Goal: Information Seeking & Learning: Learn about a topic

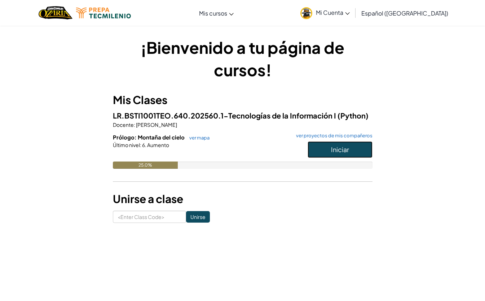
click at [360, 151] on button "Iniciar" at bounding box center [340, 149] width 65 height 17
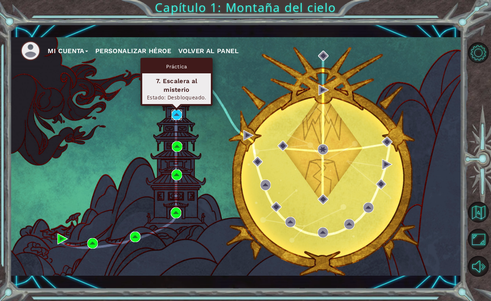
click at [176, 116] on img at bounding box center [176, 114] width 10 height 10
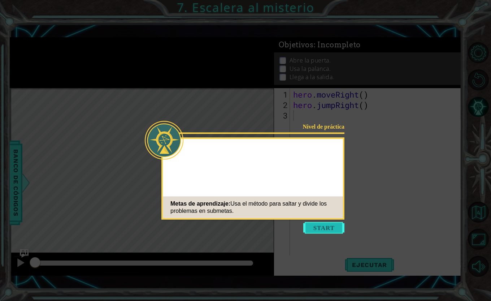
click at [331, 230] on button "Start" at bounding box center [323, 228] width 41 height 12
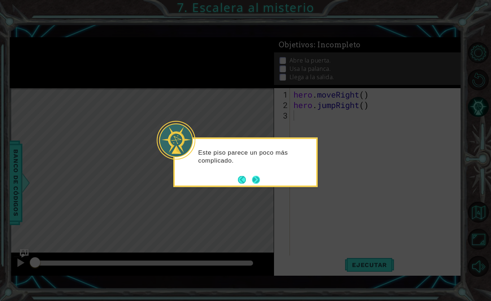
click at [258, 179] on button "Next" at bounding box center [256, 179] width 8 height 8
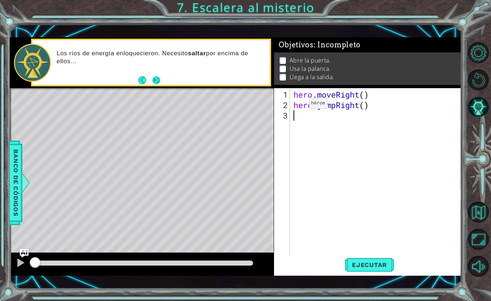
click at [155, 78] on button "Next" at bounding box center [156, 80] width 8 height 8
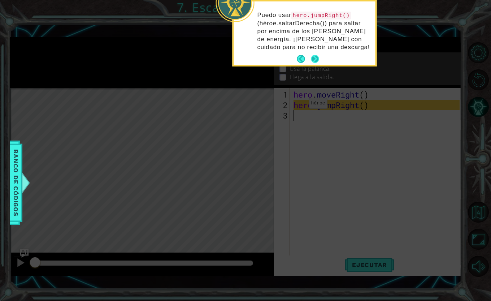
click at [315, 57] on button "Next" at bounding box center [315, 59] width 8 height 8
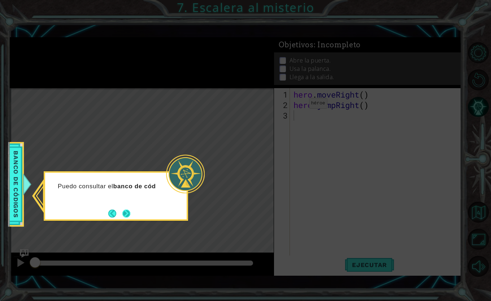
click at [126, 210] on button "Next" at bounding box center [126, 213] width 8 height 8
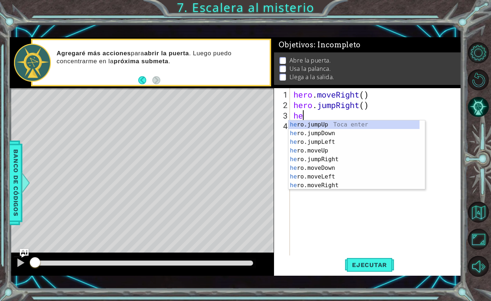
scroll to position [0, 0]
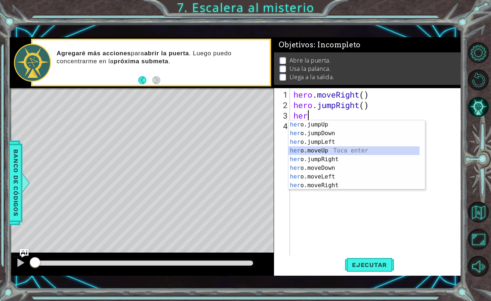
click at [327, 150] on div "her o.jumpUp Toca enter her o.jumpDown Toca enter her o.jumpLeft Toca enter her…" at bounding box center [353, 163] width 131 height 87
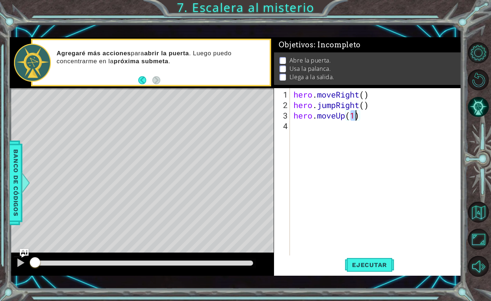
type textarea "hero.moveUp()"
click at [301, 126] on div "hero . moveRight ( ) hero . jumpRight ( ) hero . moveUp ( )" at bounding box center [377, 183] width 171 height 188
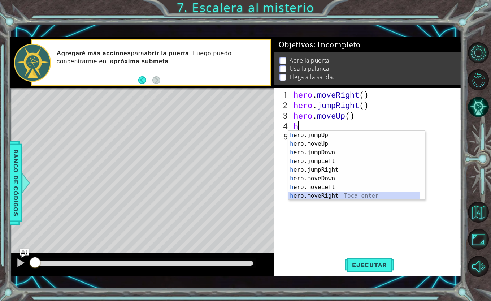
click at [328, 196] on div "h ero.jumpUp Toca enter h ero.moveUp Toca enter h ero.jumpDown Toca enter h ero…" at bounding box center [353, 174] width 131 height 87
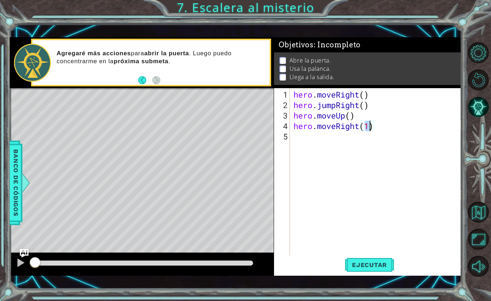
type textarea "hero.moveRight()"
click at [309, 137] on div "hero . moveRight ( ) hero . jumpRight ( ) hero . moveUp ( ) hero . moveRight ( )" at bounding box center [377, 183] width 171 height 188
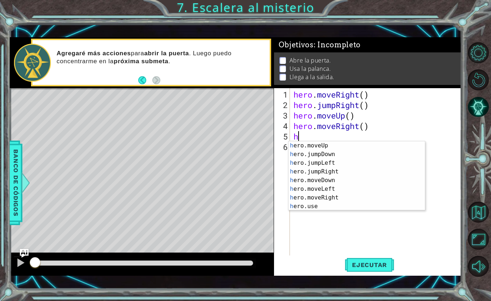
scroll to position [9, 0]
click at [376, 204] on div "h ero.moveUp Toca enter h ero.jumpDown Toca enter h ero.jumpLeft Toca enter h e…" at bounding box center [353, 184] width 131 height 87
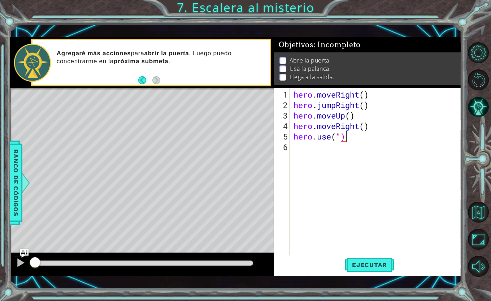
click at [350, 138] on div "hero . moveRight ( ) hero . jumpRight ( ) hero . moveUp ( ) hero . moveRight ( …" at bounding box center [377, 183] width 171 height 188
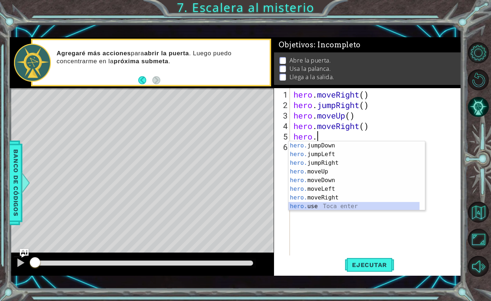
click at [391, 207] on div "hero. jumpDown Toca enter hero. jumpLeft Toca enter hero. jumpRight Toca enter …" at bounding box center [353, 184] width 131 height 87
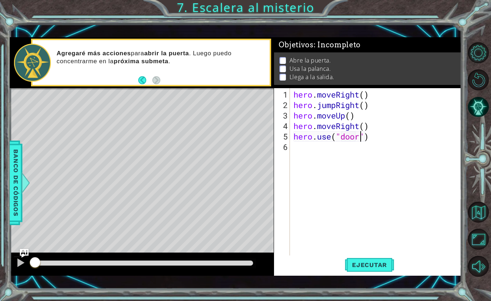
scroll to position [0, 3]
type textarea "hero.use("door")"
drag, startPoint x: 383, startPoint y: 268, endPoint x: 345, endPoint y: 268, distance: 37.5
click at [345, 268] on span "Ejecutar" at bounding box center [369, 264] width 49 height 7
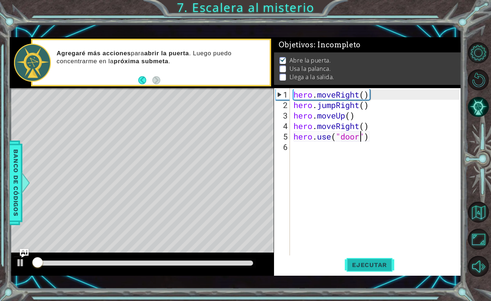
scroll to position [3, 0]
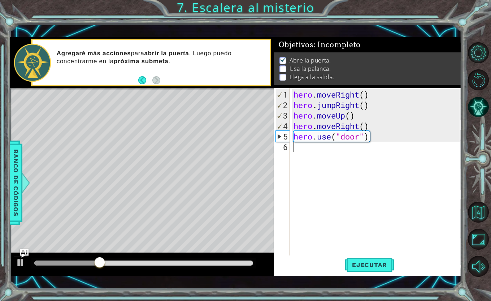
click at [298, 146] on div "hero . moveRight ( ) hero . jumpRight ( ) hero . moveUp ( ) hero . moveRight ( …" at bounding box center [377, 183] width 171 height 188
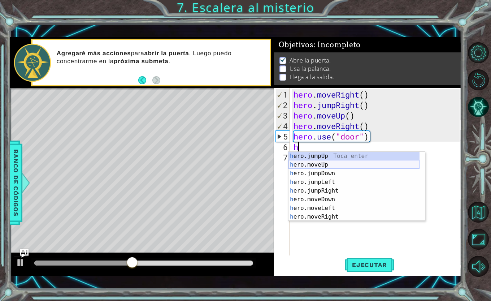
click at [348, 164] on div "h ero.jumpUp Toca enter h ero.moveUp Toca enter h ero.jumpDown Toca enter h ero…" at bounding box center [353, 195] width 131 height 87
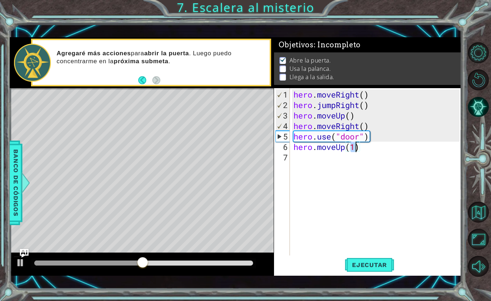
type textarea "hero.moveUp()"
drag, startPoint x: 300, startPoint y: 158, endPoint x: 290, endPoint y: 153, distance: 10.7
click at [290, 153] on div "1 2 3 4 5 6 7 hero . moveRight ( ) hero . jumpRight ( ) hero . moveUp ( ) hero …" at bounding box center [367, 171] width 186 height 167
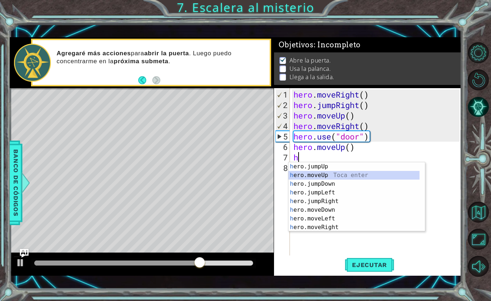
click at [321, 178] on div "h ero.jumpUp Toca enter h ero.moveUp Toca enter h ero.jumpDown Toca enter h ero…" at bounding box center [353, 205] width 131 height 87
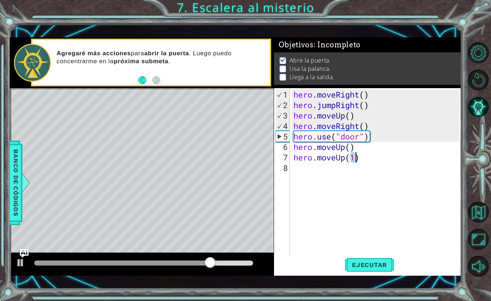
type textarea "hero.moveUp()"
click at [301, 167] on div "hero . moveRight ( ) hero . jumpRight ( ) hero . moveUp ( ) hero . moveRight ( …" at bounding box center [377, 183] width 171 height 188
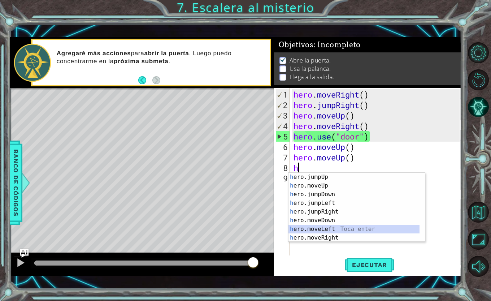
click at [340, 232] on div "h ero.jumpUp Toca enter h ero.moveUp Toca enter h ero.jumpDown Toca enter h ero…" at bounding box center [353, 215] width 131 height 87
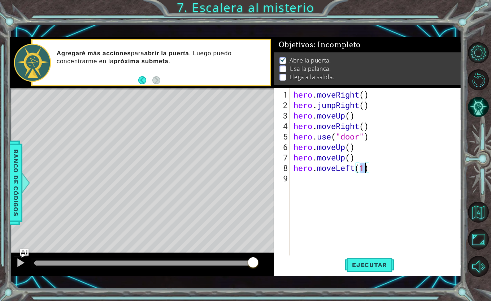
type textarea "hero.moveLeft()"
click at [295, 178] on div "hero . moveRight ( ) hero . jumpRight ( ) hero . moveUp ( ) hero . moveRight ( …" at bounding box center [377, 183] width 171 height 188
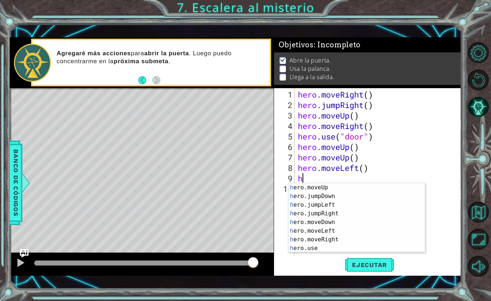
scroll to position [9, 0]
click at [373, 250] on div "h ero.moveUp Toca enter h ero.jumpDown Toca enter h ero.jumpLeft Toca enter h e…" at bounding box center [353, 226] width 131 height 87
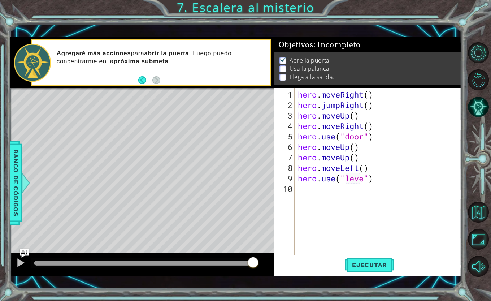
scroll to position [0, 3]
type textarea "hero.use("lever")"
click at [381, 262] on span "Ejecutar" at bounding box center [369, 264] width 49 height 7
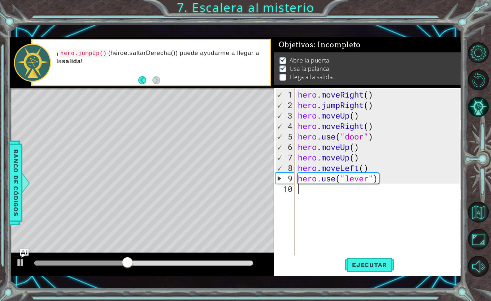
click at [309, 193] on div "hero . moveRight ( ) hero . jumpRight ( ) hero . moveUp ( ) hero . moveRight ( …" at bounding box center [379, 183] width 167 height 188
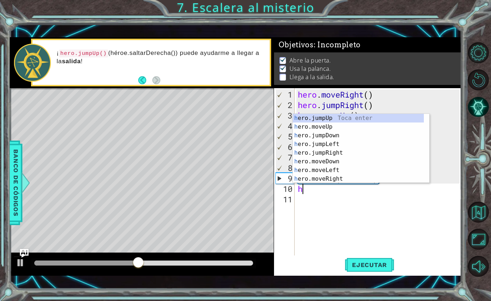
scroll to position [0, 0]
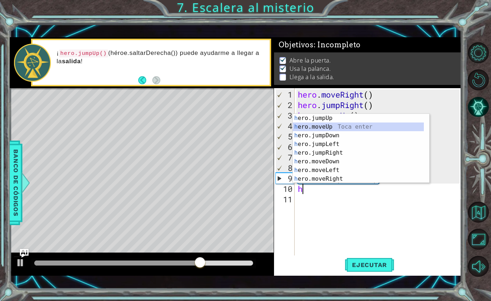
click at [351, 128] on div "h ero.jumpUp Toca enter h ero.moveUp Toca enter h ero.jumpDown Toca enter h ero…" at bounding box center [358, 157] width 131 height 87
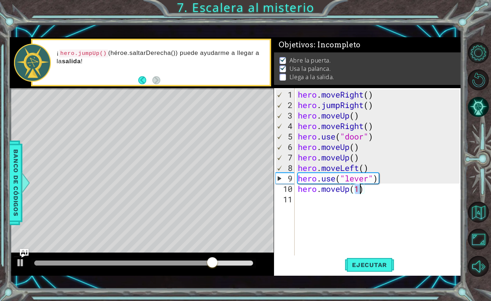
type textarea "hero.moveUp()"
click at [327, 198] on div "hero . moveRight ( ) hero . jumpRight ( ) hero . moveUp ( ) hero . moveRight ( …" at bounding box center [379, 183] width 167 height 188
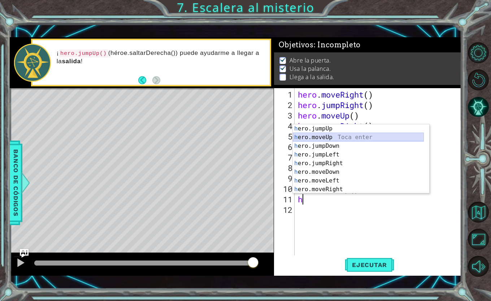
click at [343, 136] on div "h ero.jumpUp Toca enter h ero.moveUp Toca enter h ero.jumpDown Toca enter h ero…" at bounding box center [358, 167] width 131 height 87
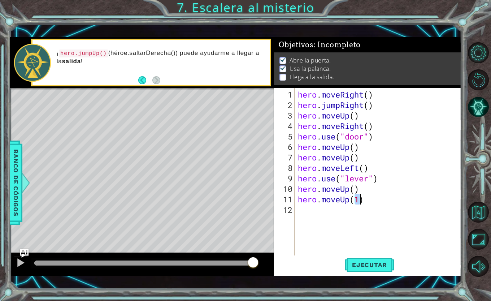
type textarea "hero.moveUp()"
click at [300, 210] on div "hero . moveRight ( ) hero . jumpRight ( ) hero . moveUp ( ) hero . moveRight ( …" at bounding box center [379, 183] width 167 height 188
type textarea "h"
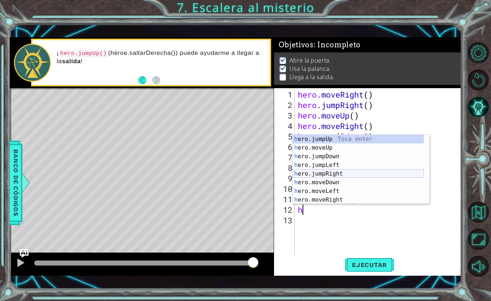
click at [344, 171] on div "h ero.jumpUp Toca enter h ero.moveUp Toca enter h ero.jumpDown Toca enter h ero…" at bounding box center [358, 178] width 131 height 87
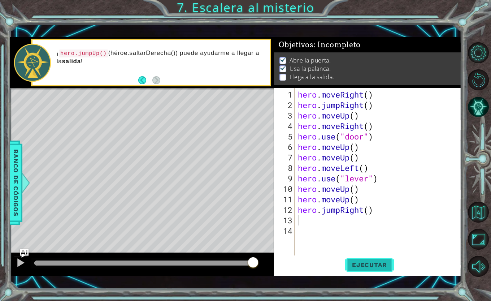
click at [359, 262] on span "Ejecutar" at bounding box center [369, 264] width 49 height 7
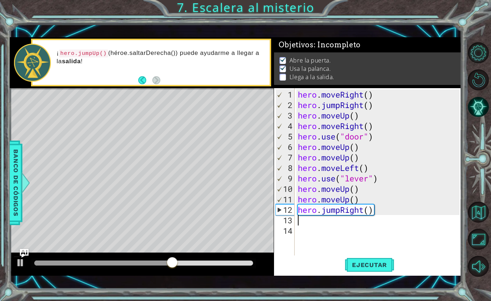
click at [360, 199] on div "hero . moveRight ( ) hero . jumpRight ( ) hero . moveUp ( ) hero . moveRight ( …" at bounding box center [379, 183] width 167 height 188
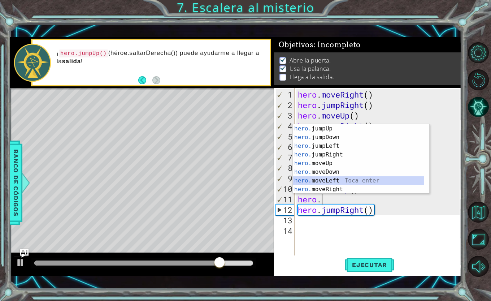
click at [341, 178] on div "hero. jumpUp Toca enter hero. jumpDown Toca enter hero. jumpLeft Toca enter her…" at bounding box center [358, 167] width 131 height 87
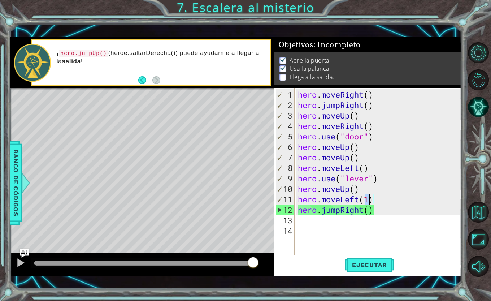
drag, startPoint x: 361, startPoint y: 189, endPoint x: 382, endPoint y: 195, distance: 22.1
click at [382, 195] on div "hero . moveRight ( ) hero . jumpRight ( ) hero . moveUp ( ) hero . moveRight ( …" at bounding box center [379, 183] width 167 height 188
click at [371, 199] on div "hero . moveRight ( ) hero . jumpRight ( ) hero . moveUp ( ) hero . moveRight ( …" at bounding box center [379, 183] width 167 height 188
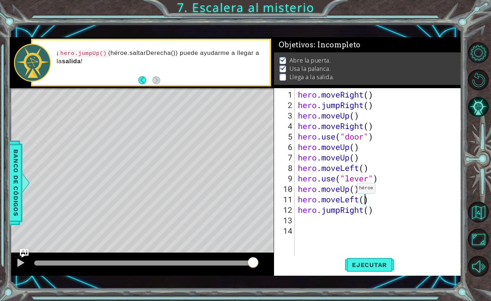
click at [350, 191] on div "hero . moveRight ( ) hero . jumpRight ( ) hero . moveUp ( ) hero . moveRight ( …" at bounding box center [379, 183] width 167 height 188
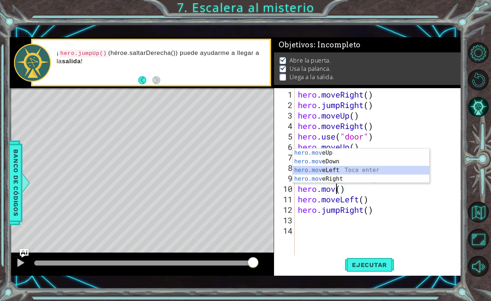
click at [342, 171] on div "hero.mov eUp Toca enter hero.mov eDown Toca enter hero.mov eLeft Toca enter her…" at bounding box center [361, 174] width 136 height 52
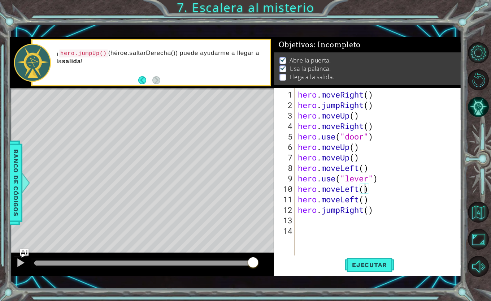
click at [376, 211] on div "hero . moveRight ( ) hero . jumpRight ( ) hero . moveUp ( ) hero . moveRight ( …" at bounding box center [379, 183] width 167 height 188
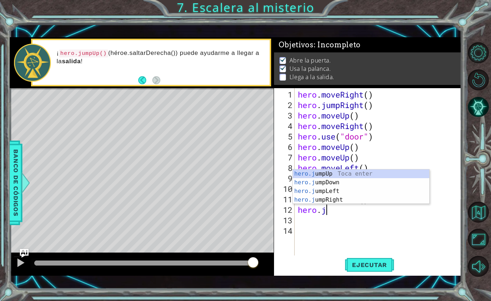
type textarea "hero."
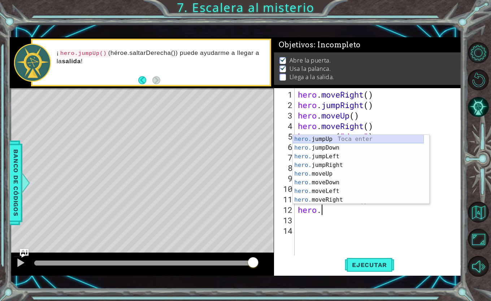
click at [331, 138] on div "hero. jumpUp Toca enter hero. jumpDown Toca enter hero. jumpLeft Toca enter her…" at bounding box center [358, 178] width 131 height 87
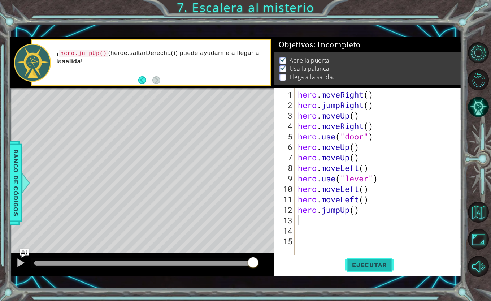
click at [375, 263] on span "Ejecutar" at bounding box center [369, 264] width 49 height 7
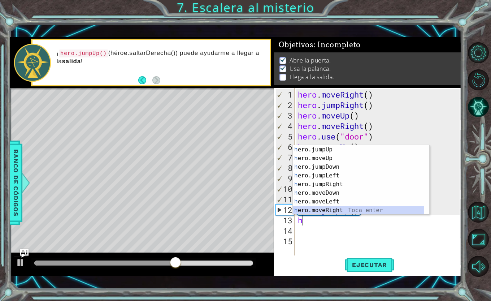
click at [338, 211] on div "h ero.jumpUp Toca enter h ero.moveUp Toca enter h ero.jumpDown Toca enter h ero…" at bounding box center [358, 188] width 131 height 87
type textarea "hero.moveRight(1)"
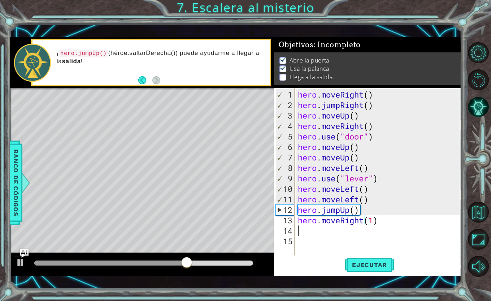
click at [311, 234] on div "hero . moveRight ( ) hero . jumpRight ( ) hero . moveUp ( ) hero . moveRight ( …" at bounding box center [379, 183] width 167 height 188
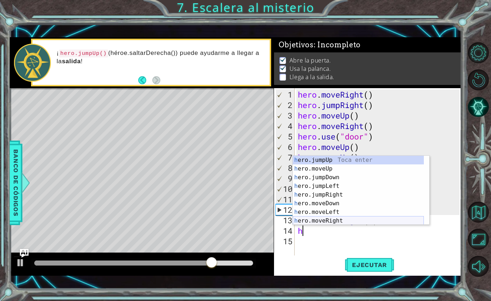
click at [320, 220] on div "h ero.jumpUp Toca enter h ero.moveUp Toca enter h ero.jumpDown Toca enter h ero…" at bounding box center [358, 199] width 131 height 87
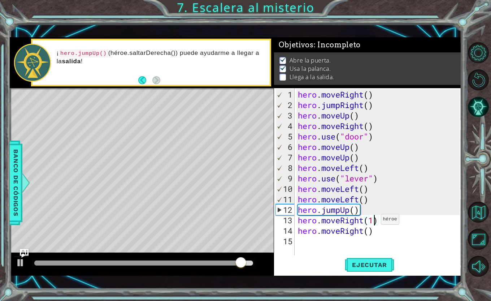
click at [374, 222] on div "hero . moveRight ( ) hero . jumpRight ( ) hero . moveUp ( ) hero . moveRight ( …" at bounding box center [379, 183] width 167 height 188
type textarea "hero.moveRight()"
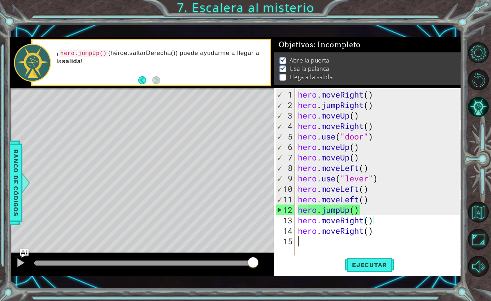
click at [307, 240] on div "hero . moveRight ( ) hero . jumpRight ( ) hero . moveUp ( ) hero . moveRight ( …" at bounding box center [379, 183] width 167 height 188
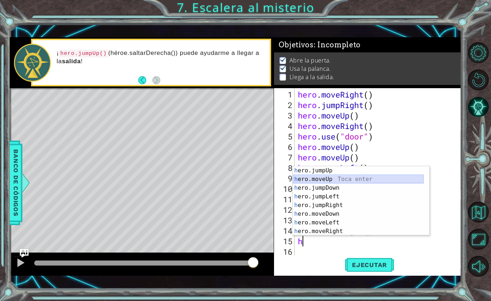
click at [331, 175] on div "h ero.jumpUp Toca enter h ero.moveUp Toca enter h ero.jumpDown Toca enter h ero…" at bounding box center [358, 209] width 131 height 87
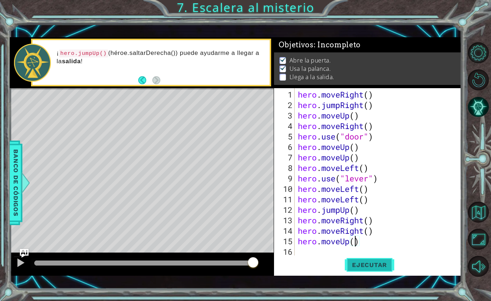
type textarea "hero.moveUp()"
click at [367, 263] on span "Ejecutar" at bounding box center [369, 264] width 49 height 7
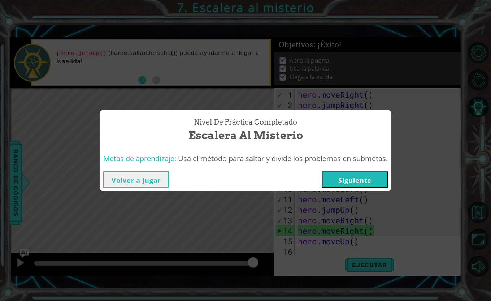
click at [370, 178] on button "Siguiente" at bounding box center [355, 179] width 66 height 16
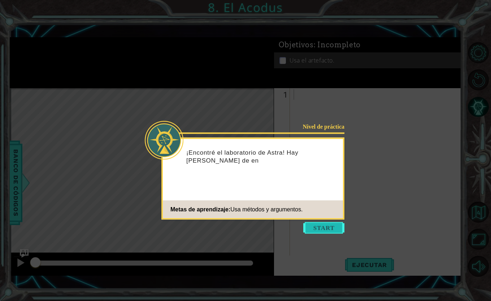
click at [326, 223] on button "Start" at bounding box center [323, 228] width 41 height 12
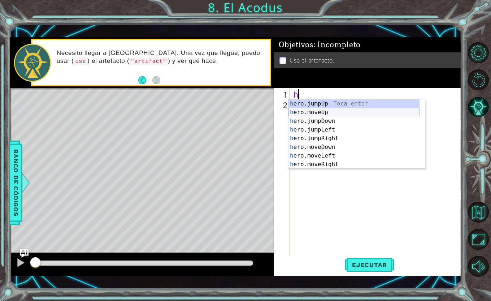
click at [332, 114] on div "h ero.jumpUp Toca enter h ero.moveUp Toca enter h ero.jumpDown Toca enter h ero…" at bounding box center [353, 142] width 131 height 87
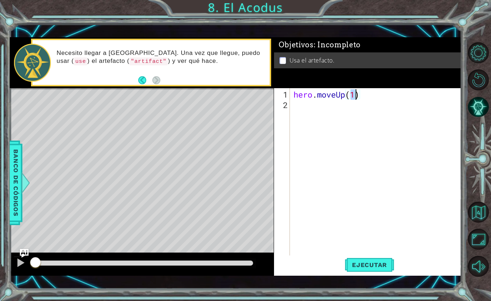
type textarea "hero.moveUp()"
drag, startPoint x: 299, startPoint y: 107, endPoint x: 290, endPoint y: 106, distance: 8.3
click at [290, 106] on div "1 2 hero . moveUp ( ) ההההההההההההההההההההההההההההההההההההההההההההההההההההההההה…" at bounding box center [367, 171] width 186 height 167
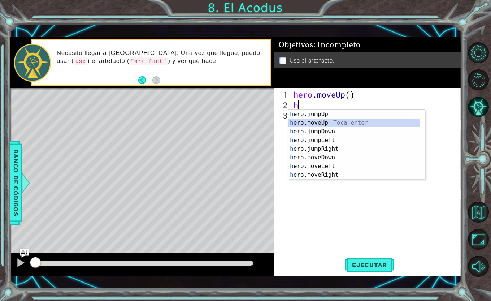
click at [319, 124] on div "h ero.jumpUp Toca enter h ero.moveUp Toca enter h ero.jumpDown Toca enter h ero…" at bounding box center [353, 153] width 131 height 87
type textarea "hero.moveUp(1)"
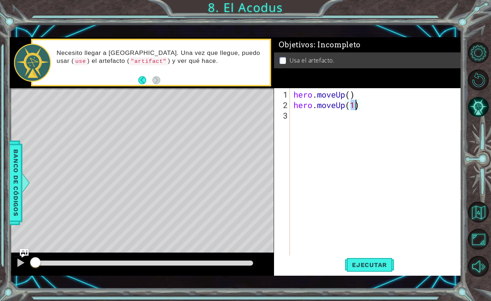
click at [306, 119] on div "hero . moveUp ( ) hero . moveUp ( 1 )" at bounding box center [377, 183] width 171 height 188
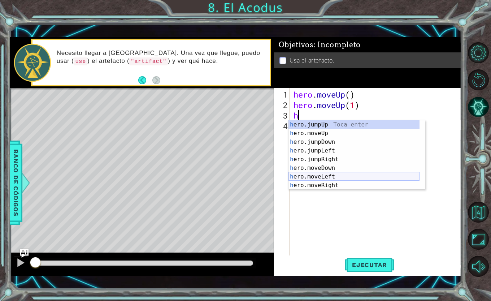
click at [348, 174] on div "h ero.jumpUp Toca enter h ero.moveUp Toca enter h ero.jumpDown Toca enter h ero…" at bounding box center [353, 163] width 131 height 87
type textarea "hero.moveLeft(1)"
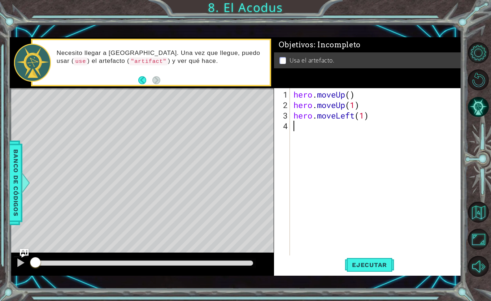
click at [300, 130] on div "hero . moveUp ( ) hero . moveUp ( 1 ) hero . moveLeft ( 1 )" at bounding box center [377, 183] width 171 height 188
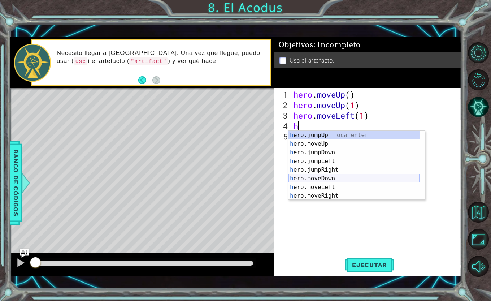
click at [348, 176] on div "h ero.jumpUp Toca enter h ero.moveUp Toca enter h ero.jumpDown Toca enter h ero…" at bounding box center [353, 174] width 131 height 87
type textarea "hero.moveDown(1)"
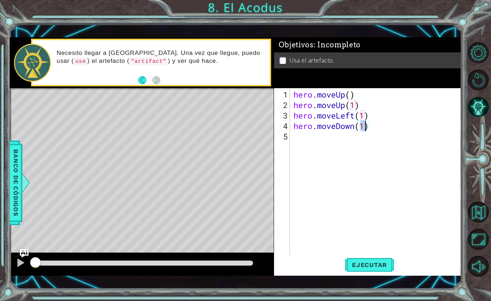
click at [311, 141] on div "hero . moveUp ( ) hero . moveUp ( 1 ) hero . moveLeft ( 1 ) hero . moveDown ( 1…" at bounding box center [377, 183] width 171 height 188
type textarea "h"
click at [368, 253] on div "hero . moveUp ( ) hero . moveUp ( 1 ) hero . moveLeft ( 1 ) hero . moveDown ( 1…" at bounding box center [377, 183] width 171 height 188
click at [318, 137] on div "hero . moveUp ( ) hero . moveUp ( 1 ) hero . moveLeft ( 1 ) hero . moveDown ( 1…" at bounding box center [377, 183] width 171 height 188
type textarea "h"
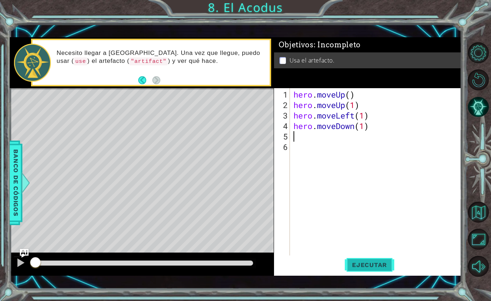
click at [368, 262] on span "Ejecutar" at bounding box center [369, 264] width 49 height 7
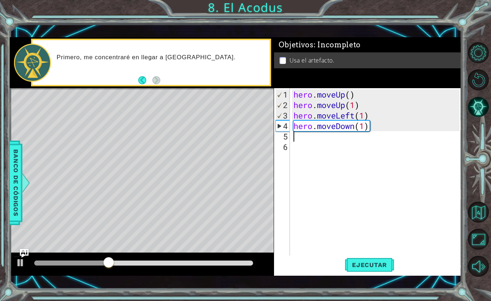
click at [313, 138] on div "hero . moveUp ( ) hero . moveUp ( 1 ) hero . moveLeft ( 1 ) hero . moveDown ( 1…" at bounding box center [377, 183] width 171 height 188
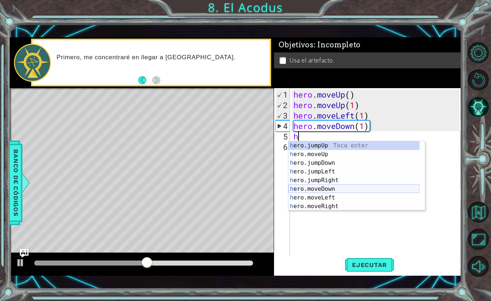
click at [331, 187] on div "h ero.jumpUp Toca enter h ero.moveUp Toca enter h ero.jumpDown Toca enter h ero…" at bounding box center [353, 184] width 131 height 87
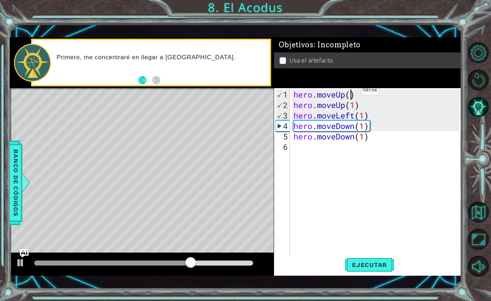
click at [350, 93] on div "hero . moveUp ( ) hero . moveUp ( 1 ) hero . moveLeft ( 1 ) hero . moveDown ( 1…" at bounding box center [377, 183] width 171 height 188
type textarea "hero.moveUp(1)"
click at [297, 145] on div "hero . moveUp ( 1 ) hero . moveUp ( 1 ) hero . moveLeft ( 1 ) hero . moveDown (…" at bounding box center [377, 183] width 171 height 188
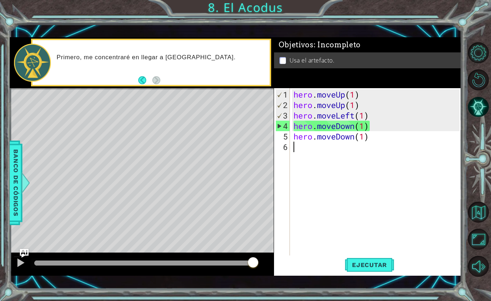
click at [305, 148] on div "hero . moveUp ( 1 ) hero . moveUp ( 1 ) hero . moveLeft ( 1 ) hero . moveDown (…" at bounding box center [377, 183] width 171 height 188
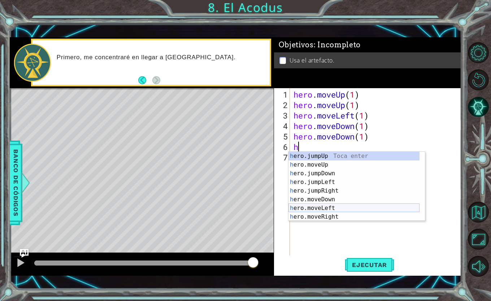
click at [327, 208] on div "h ero.jumpUp Toca enter h ero.moveUp Toca enter h ero.jumpDown Toca enter h ero…" at bounding box center [353, 195] width 131 height 87
type textarea "hero.moveLeft(1)"
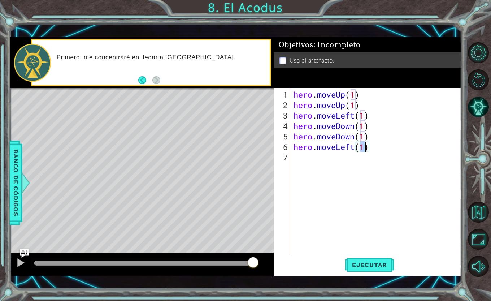
click at [292, 156] on div "hero . moveUp ( 1 ) hero . moveUp ( 1 ) hero . moveLeft ( 1 ) hero . moveDown (…" at bounding box center [377, 183] width 171 height 188
type textarea "h"
click at [371, 149] on div "hero . moveUp ( 1 ) hero . moveUp ( 1 ) hero . moveLeft ( 1 ) hero . moveDown (…" at bounding box center [377, 183] width 171 height 188
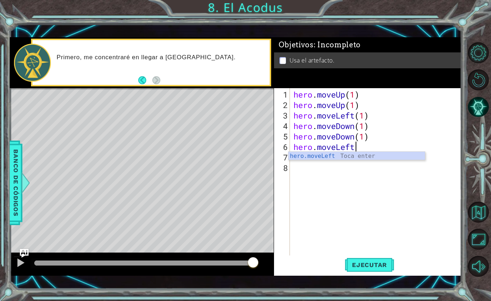
type textarea "hero."
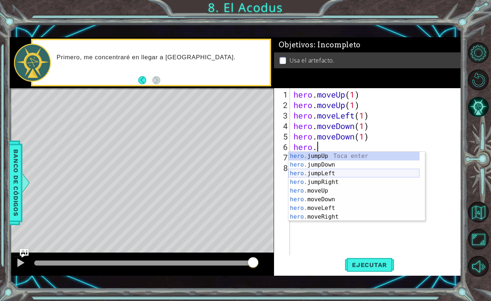
click at [351, 172] on div "hero. jumpUp Toca enter hero. jumpDown Toca enter hero. jumpLeft Toca enter her…" at bounding box center [353, 195] width 131 height 87
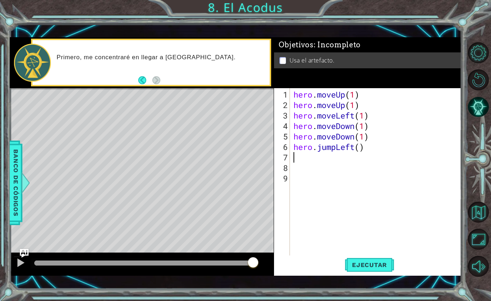
click at [309, 160] on div "hero . moveUp ( 1 ) hero . moveUp ( 1 ) hero . moveLeft ( 1 ) hero . moveDown (…" at bounding box center [377, 183] width 171 height 188
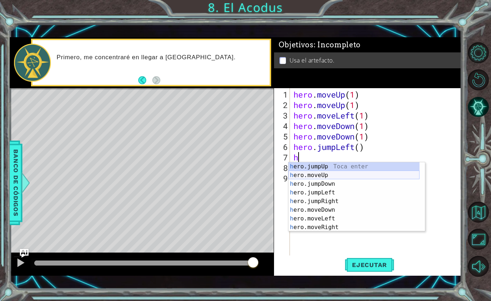
click at [313, 174] on div "h ero.jumpUp Toca enter h ero.moveUp Toca enter h ero.jumpDown Toca enter h ero…" at bounding box center [353, 205] width 131 height 87
type textarea "hero.moveUp(1)"
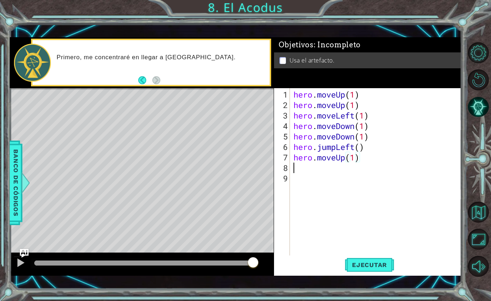
click at [303, 170] on div "hero . moveUp ( 1 ) hero . moveUp ( 1 ) hero . moveLeft ( 1 ) hero . moveDown (…" at bounding box center [377, 183] width 171 height 188
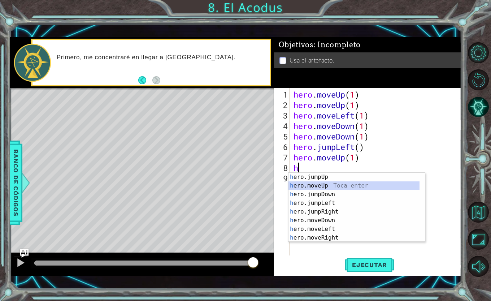
click at [319, 183] on div "h ero.jumpUp Toca enter h ero.moveUp Toca enter h ero.jumpDown Toca enter h ero…" at bounding box center [353, 215] width 131 height 87
type textarea "hero.moveUp(1)"
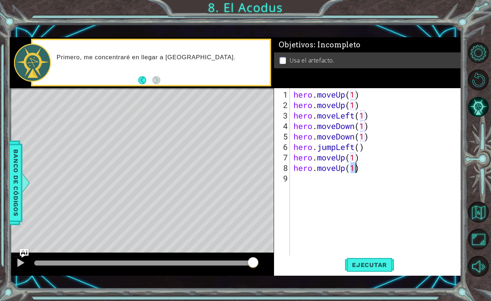
click at [322, 183] on div "hero . moveUp ( 1 ) hero . moveUp ( 1 ) hero . moveLeft ( 1 ) hero . moveDown (…" at bounding box center [377, 183] width 171 height 188
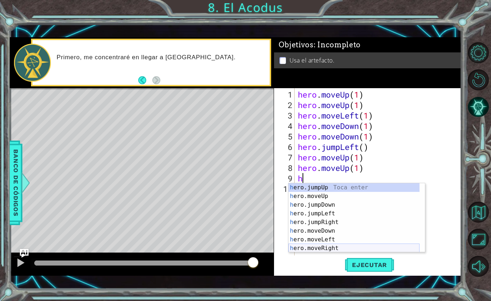
click at [340, 248] on div "h ero.jumpUp Toca enter h ero.moveUp Toca enter h ero.jumpDown Toca enter h ero…" at bounding box center [353, 226] width 131 height 87
type textarea "hero.moveRight(1)"
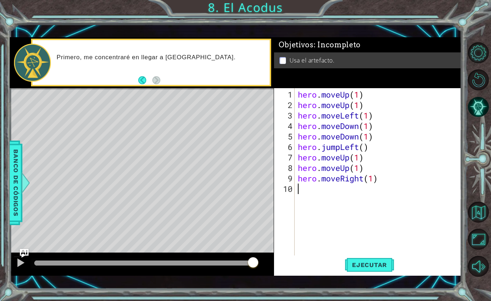
click at [320, 192] on div "hero . moveUp ( 1 ) hero . moveUp ( 1 ) hero . moveLeft ( 1 ) hero . moveDown (…" at bounding box center [379, 183] width 167 height 188
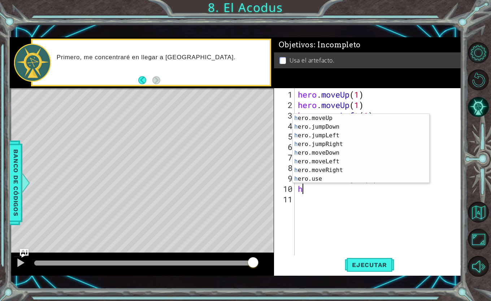
scroll to position [9, 0]
click at [403, 180] on div "h ero.moveUp Toca enter h ero.jumpDown Toca enter h ero.jumpLeft Toca enter h e…" at bounding box center [358, 157] width 131 height 87
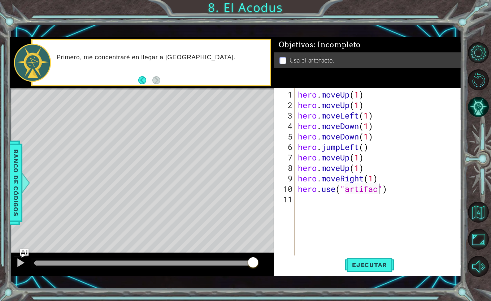
scroll to position [0, 4]
type textarea "hero.use("artifact")"
click at [380, 266] on span "Ejecutar" at bounding box center [369, 264] width 49 height 7
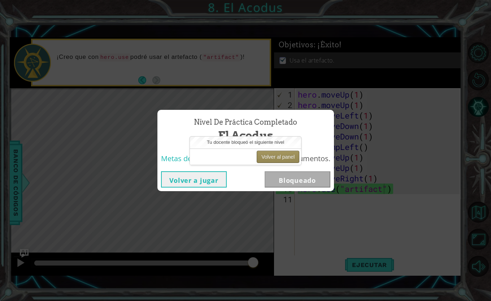
click at [279, 153] on button "Volver al panel" at bounding box center [278, 156] width 43 height 12
click at [285, 157] on button "Volver al panel" at bounding box center [278, 156] width 43 height 12
click at [263, 157] on button "Volver al panel" at bounding box center [278, 156] width 43 height 12
click at [482, 202] on div "Nivel de práctica Completado El Acodus Metas de aprendizaje: Usa métodos y argu…" at bounding box center [245, 150] width 491 height 301
